Goal: Task Accomplishment & Management: Manage account settings

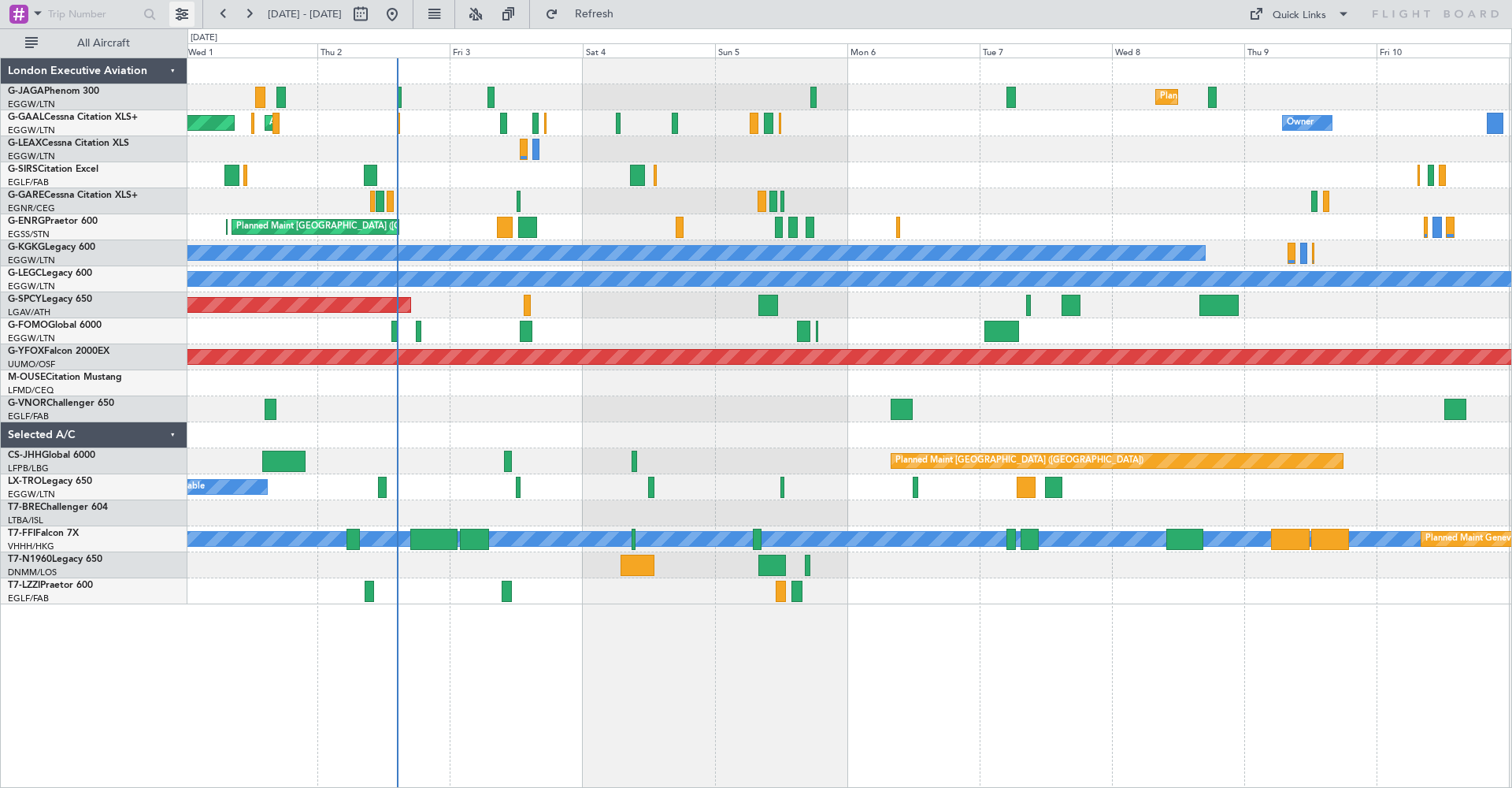
click at [181, 9] on button at bounding box center [182, 14] width 25 height 25
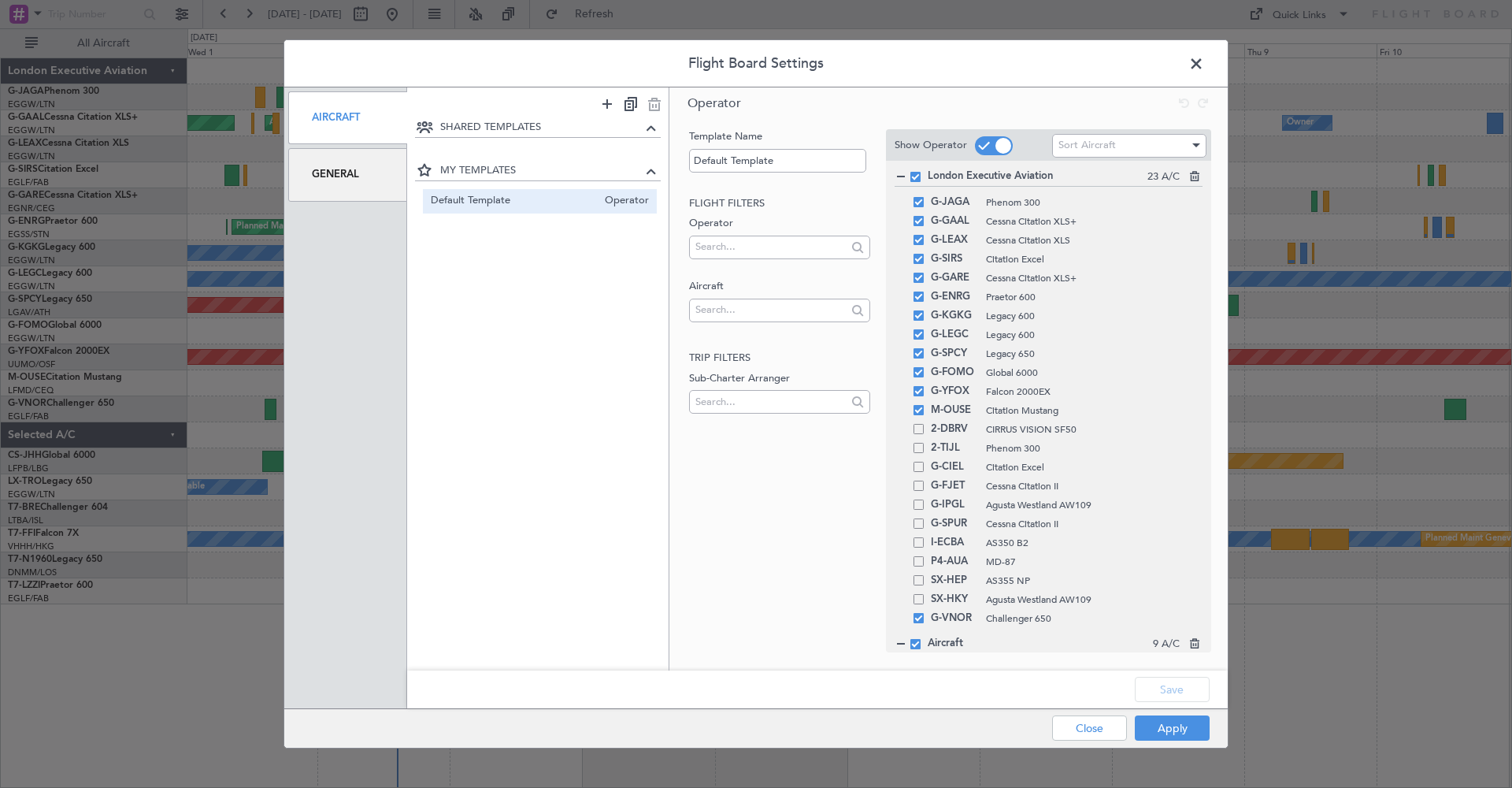
click at [375, 178] on div "General" at bounding box center [347, 174] width 119 height 53
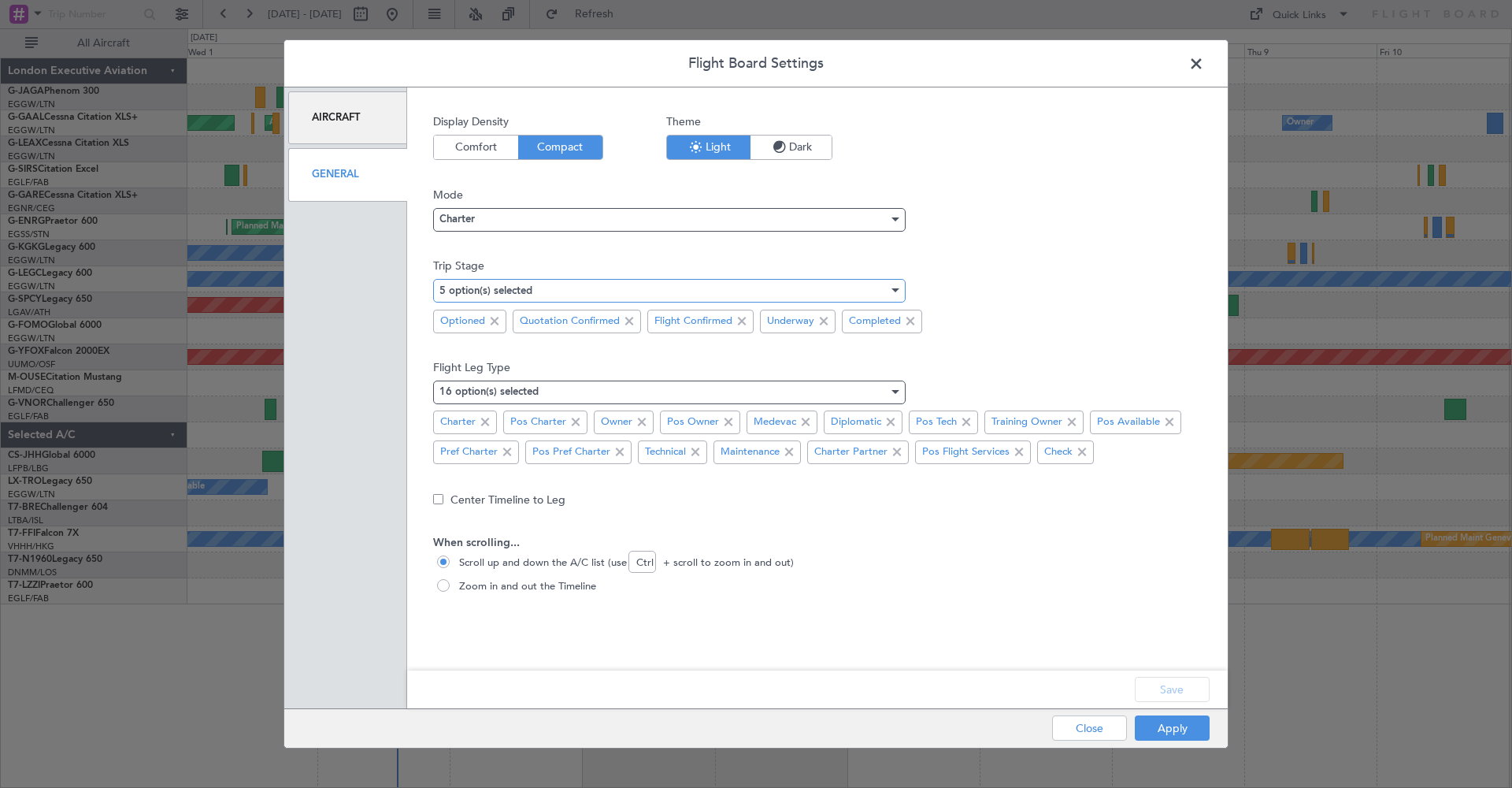
click at [893, 295] on div at bounding box center [894, 290] width 11 height 13
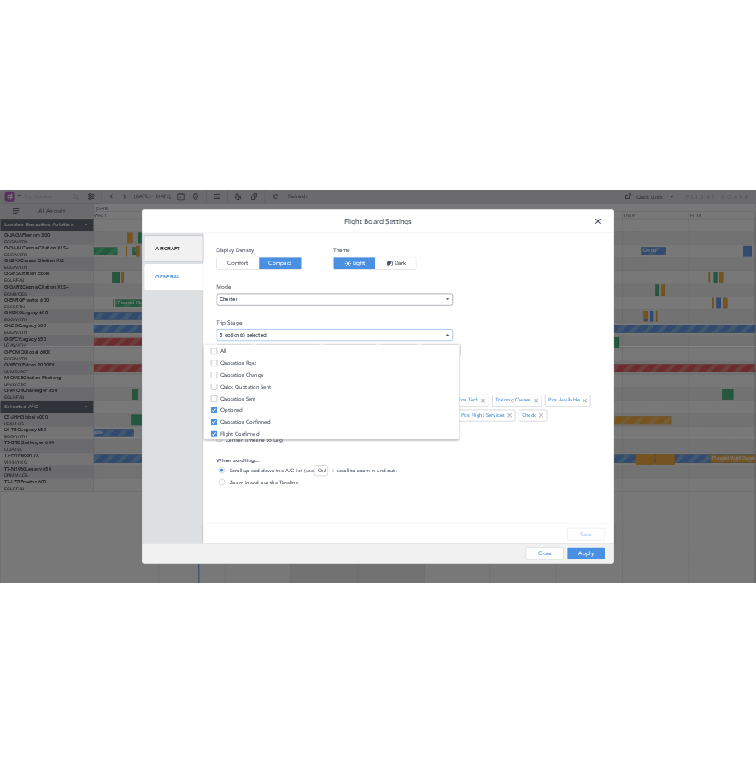
scroll to position [53, 0]
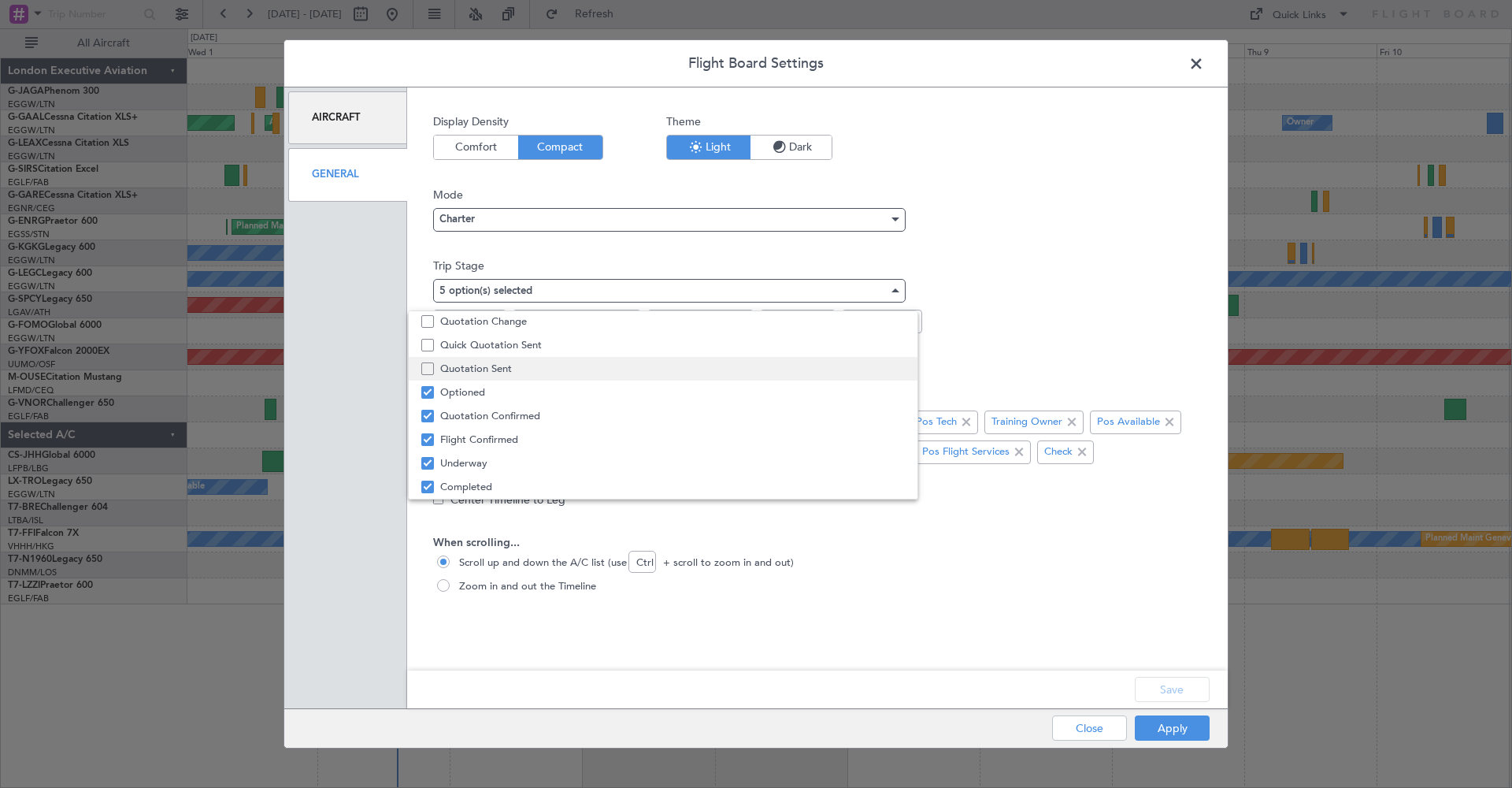
click at [759, 371] on span "Quotation Sent" at bounding box center [673, 369] width 464 height 24
click at [1137, 346] on div at bounding box center [756, 394] width 1512 height 788
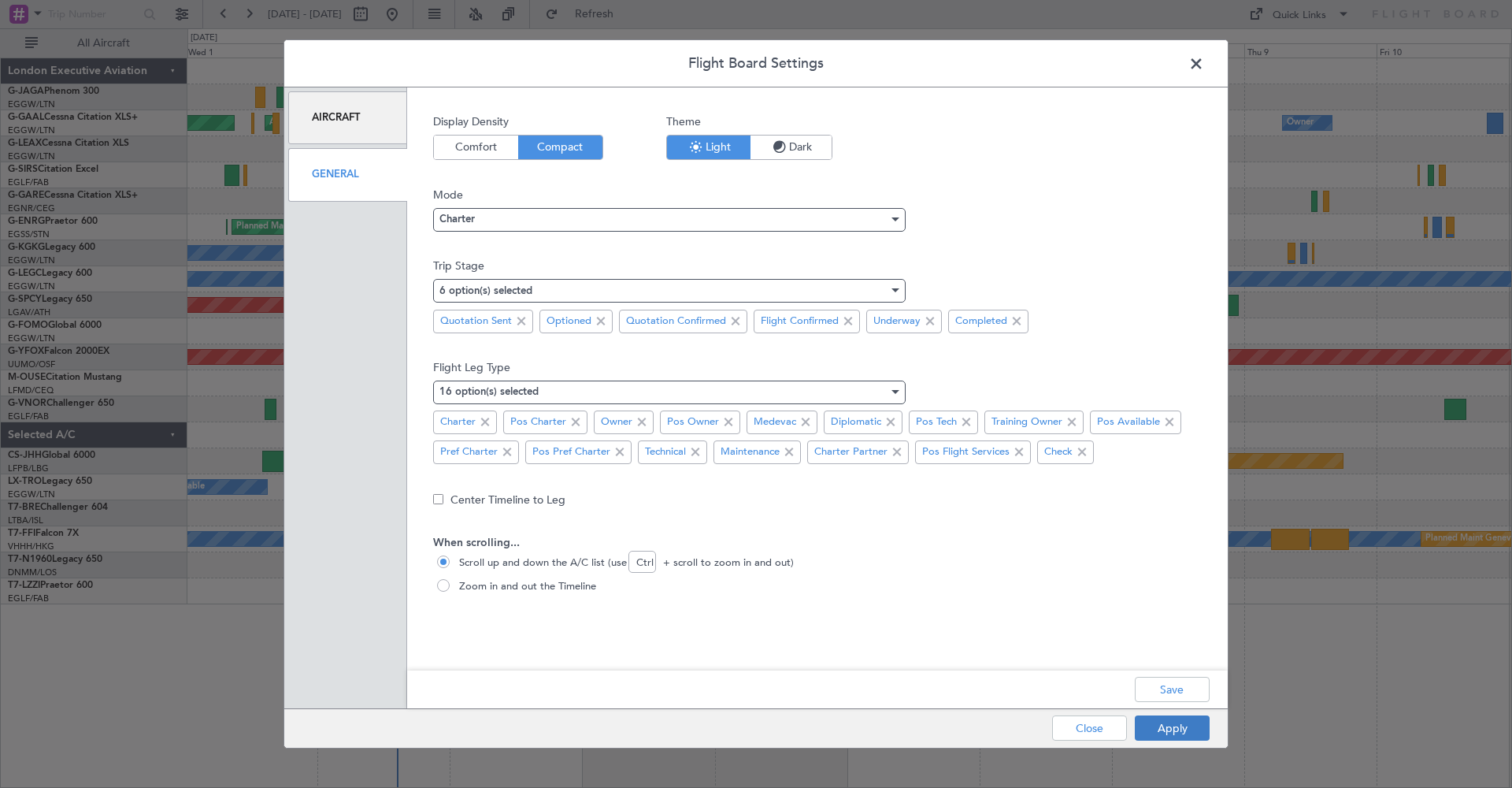
click at [1168, 726] on button "Apply" at bounding box center [1171, 727] width 75 height 25
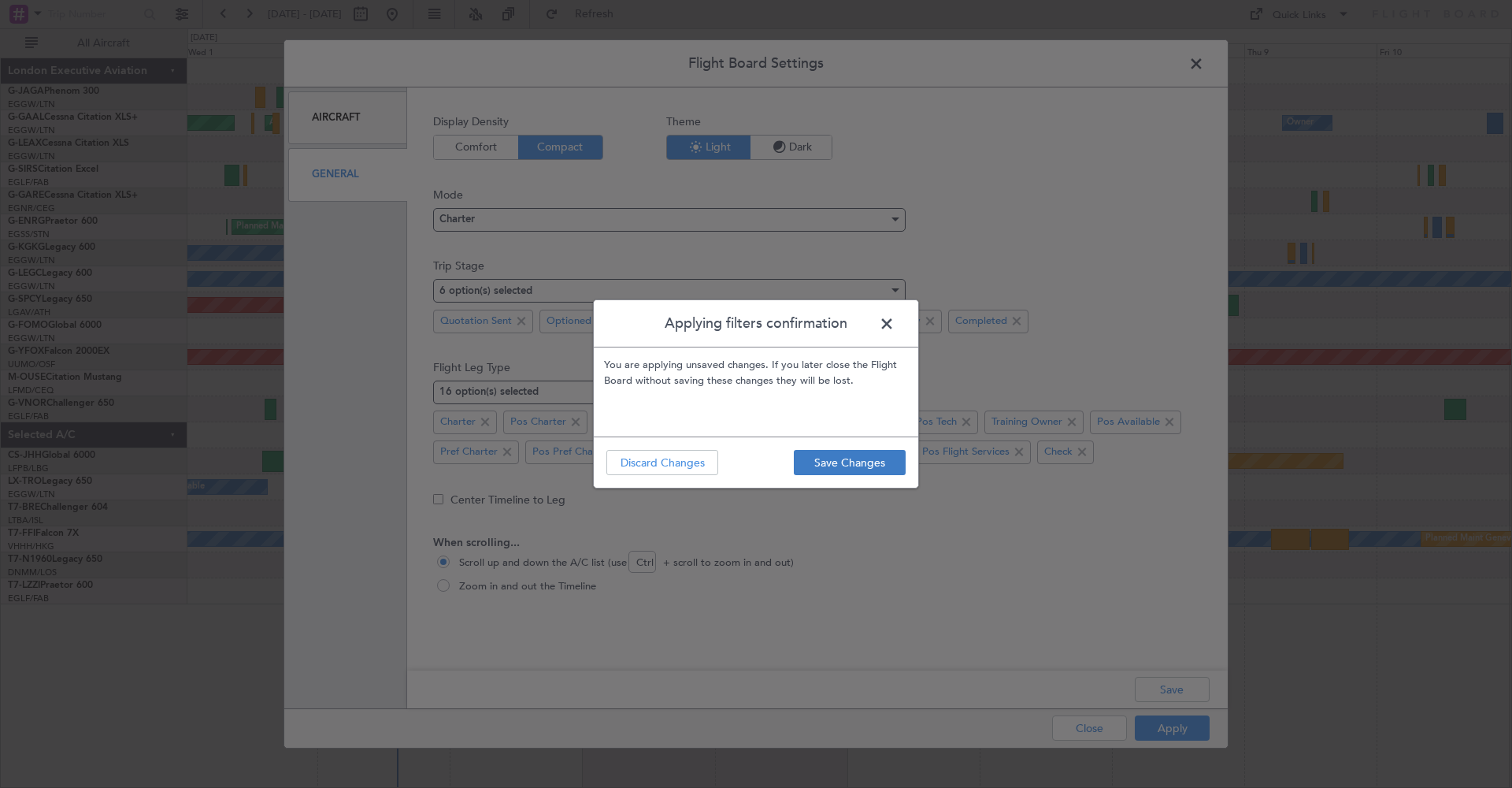
click at [870, 461] on button "Save Changes" at bounding box center [849, 462] width 111 height 25
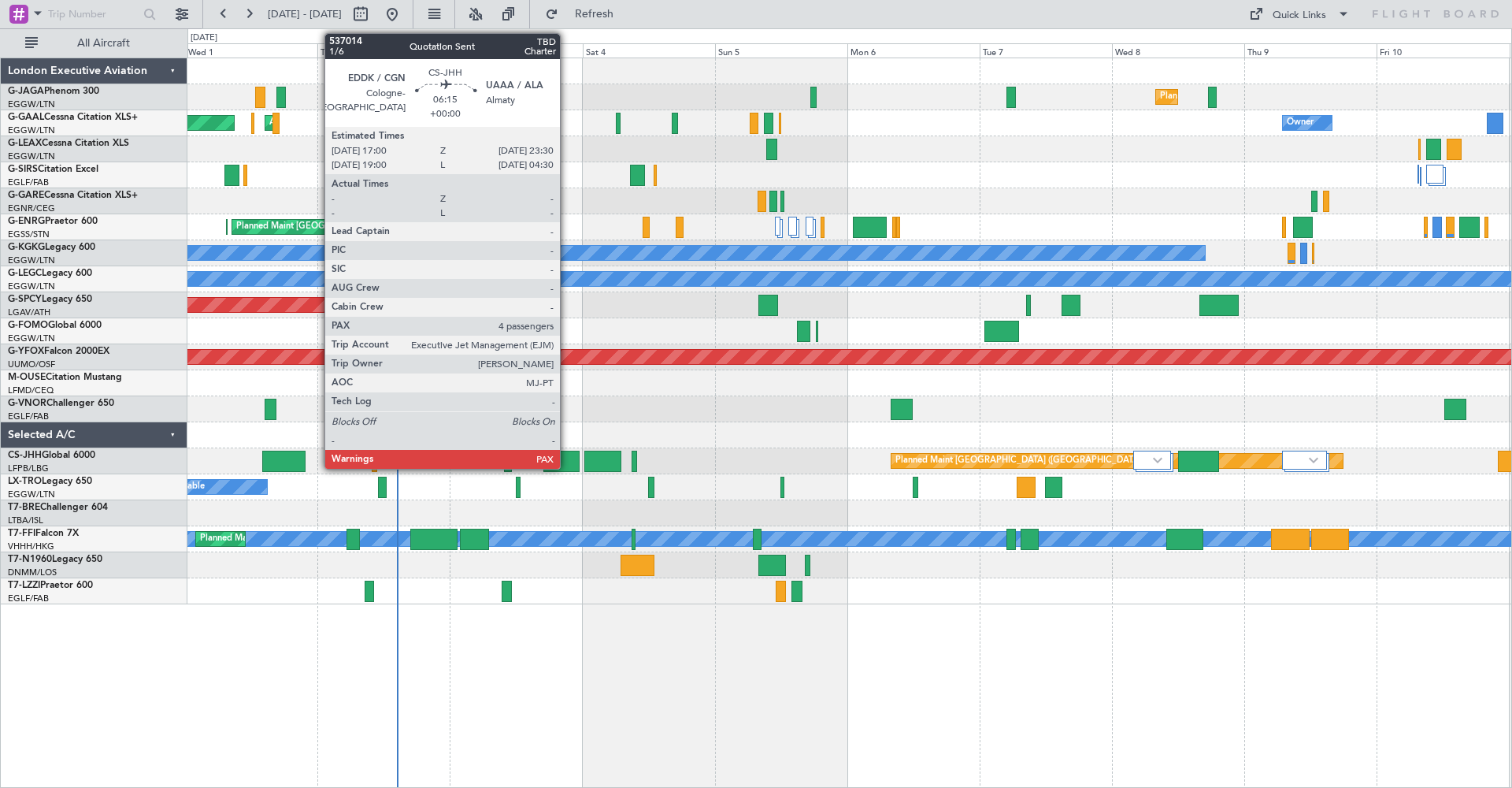
click at [567, 459] on div at bounding box center [561, 461] width 36 height 21
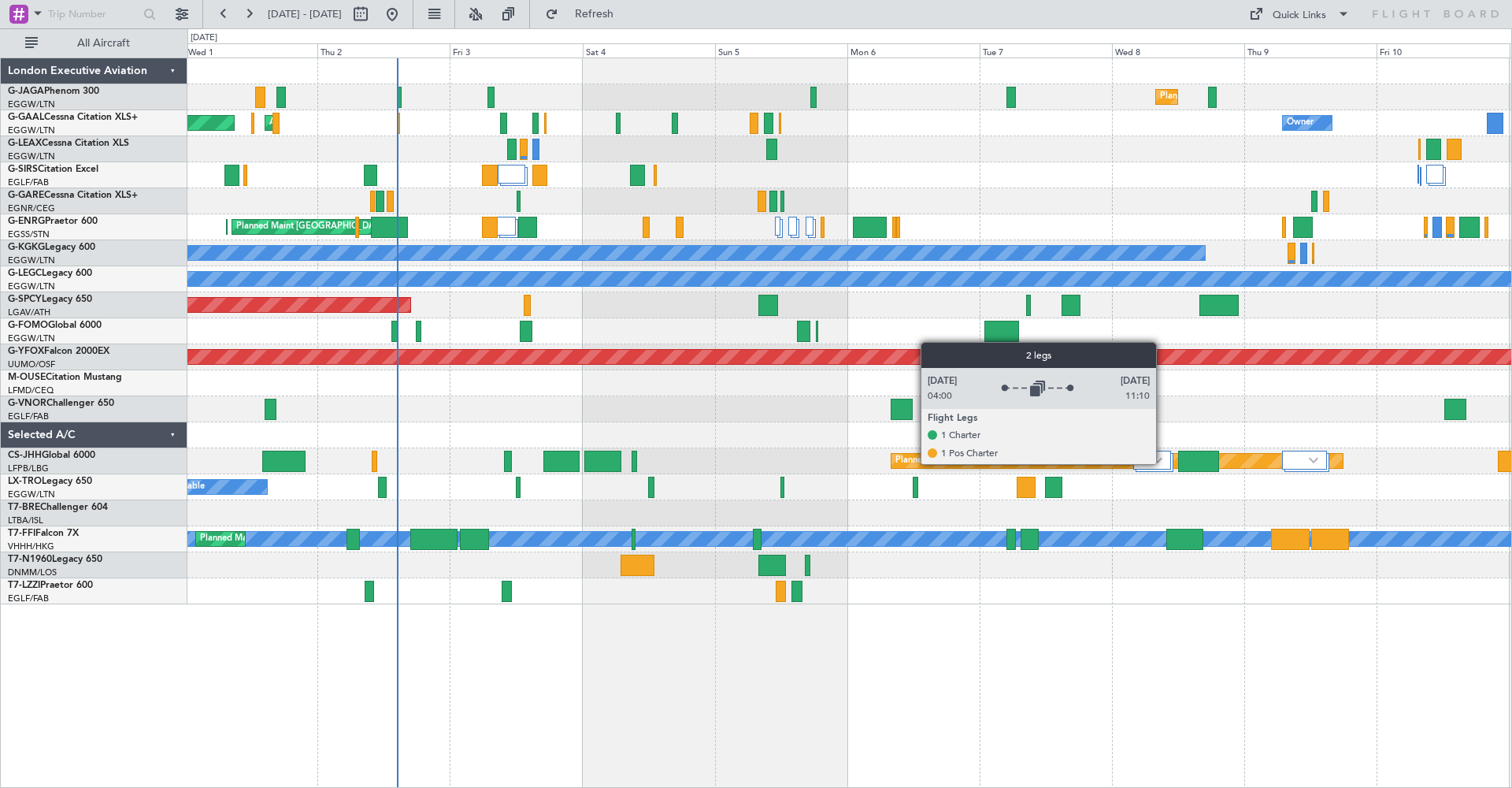
click at [1163, 463] on div at bounding box center [1152, 460] width 38 height 19
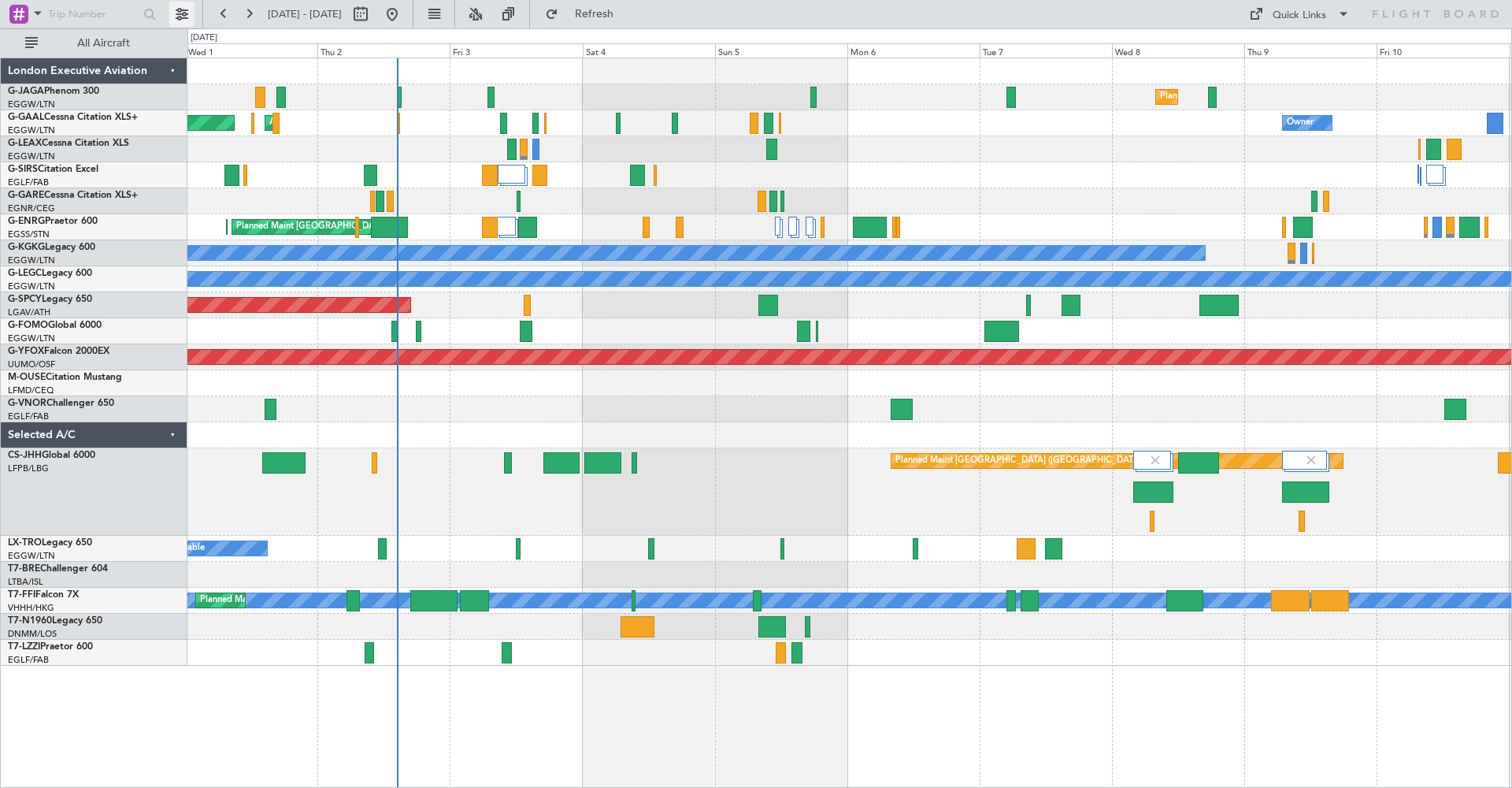
click at [177, 12] on button at bounding box center [182, 14] width 25 height 25
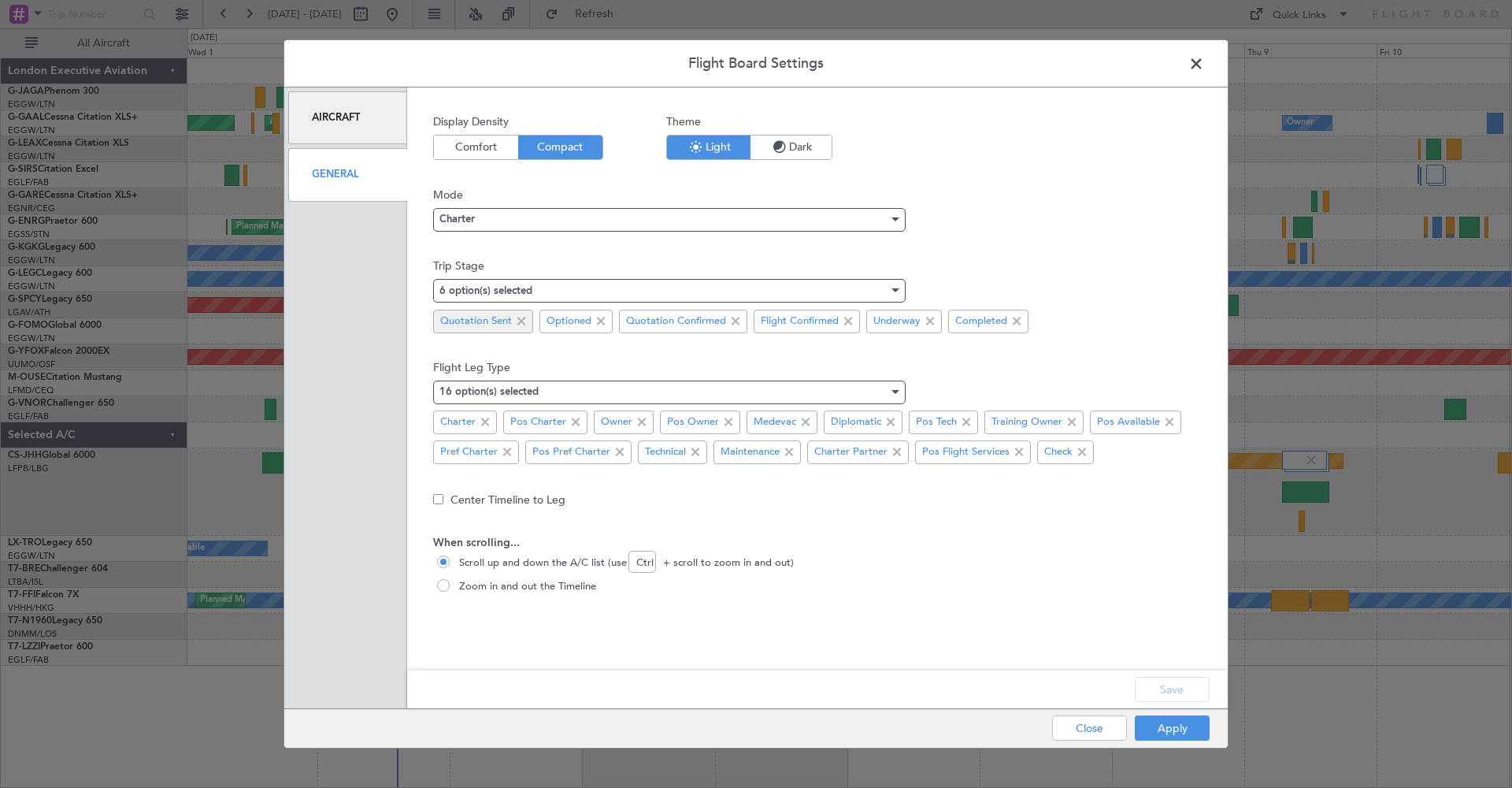
click at [522, 317] on span at bounding box center [521, 321] width 19 height 19
click at [1182, 676] on button "Save" at bounding box center [1171, 688] width 75 height 25
click at [1168, 720] on button "Apply" at bounding box center [1171, 727] width 75 height 25
